Goal: Check status: Check status

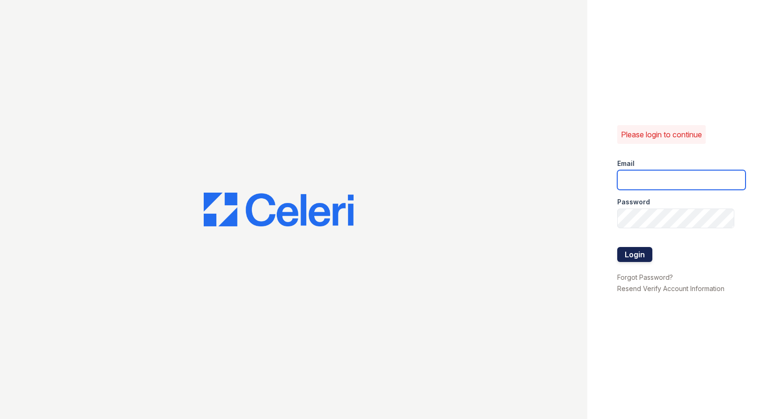
type input "[EMAIL_ADDRESS][DOMAIN_NAME]"
click at [634, 253] on button "Login" at bounding box center [634, 254] width 35 height 15
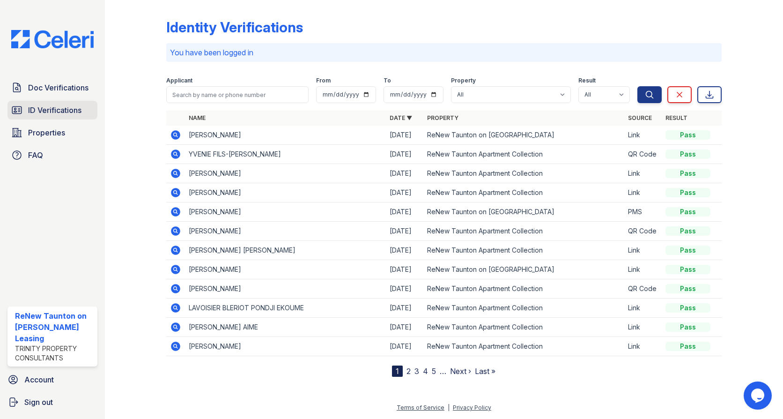
click at [31, 113] on span "ID Verifications" at bounding box center [54, 109] width 53 height 11
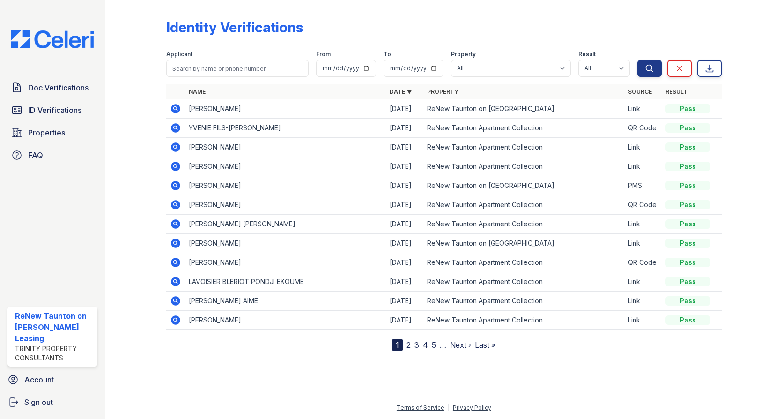
click at [31, 113] on span "ID Verifications" at bounding box center [54, 109] width 53 height 11
click at [48, 99] on div "Doc Verifications ID Verifications Properties FAQ" at bounding box center [52, 121] width 97 height 86
click at [52, 111] on span "ID Verifications" at bounding box center [54, 109] width 53 height 11
